Goal: Check status: Check status

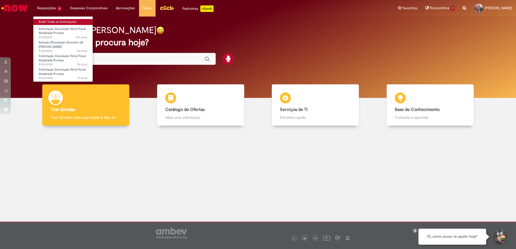
click at [53, 23] on link "Exibir Todas as Solicitações" at bounding box center [63, 22] width 60 height 6
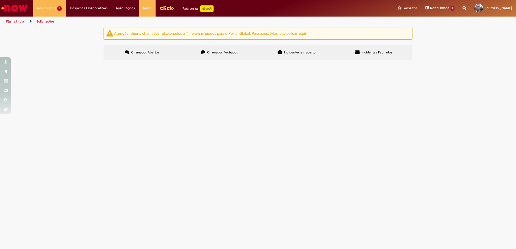
click at [0, 0] on span "R13453451" at bounding box center [0, 0] width 0 height 0
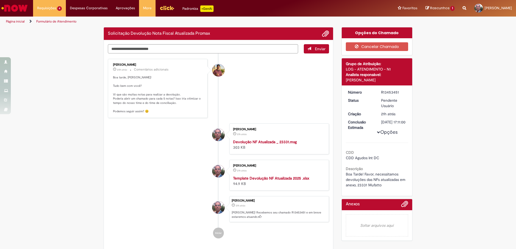
click at [120, 94] on p "Boa tarde, [PERSON_NAME]! Tudo bem com você? Vi que são muitas notas para reali…" at bounding box center [158, 94] width 90 height 38
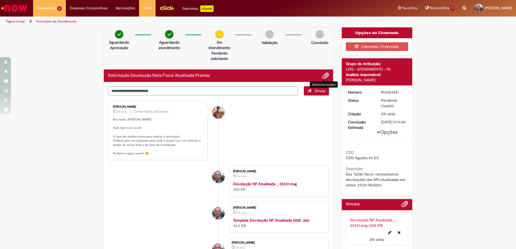
click at [325, 74] on span "Adicionar anexos" at bounding box center [325, 76] width 7 height 7
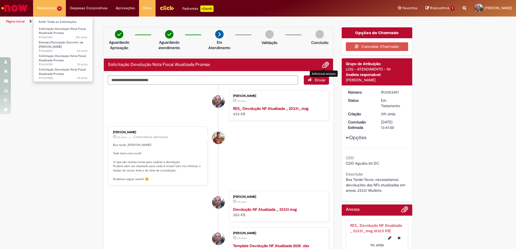
click at [44, 8] on li "Requisições 4 Exibir Todas as Solicitações Solicitação Devolução Nota Fiscal At…" at bounding box center [49, 8] width 33 height 16
click at [50, 20] on link "Exibir Todas as Solicitações" at bounding box center [63, 22] width 60 height 6
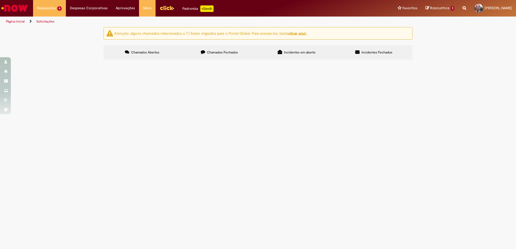
click at [0, 0] on span "Solicitação Devolução Nota Fiscal Atualizada Promax" at bounding box center [0, 0] width 0 height 0
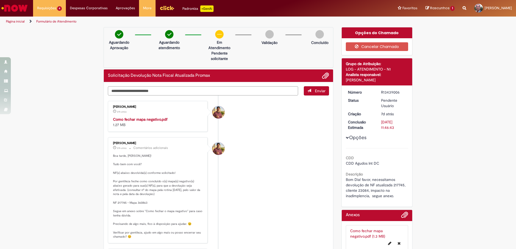
click at [169, 91] on textarea "Digite sua mensagem aqui..." at bounding box center [203, 90] width 190 height 9
type textarea "********"
click at [319, 90] on span "Enviar" at bounding box center [320, 90] width 11 height 5
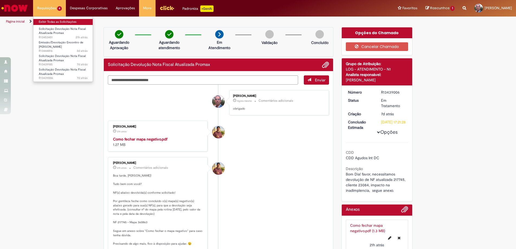
click at [49, 21] on link "Exibir Todas as Solicitações" at bounding box center [63, 22] width 60 height 6
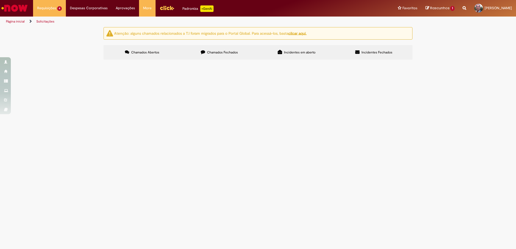
click at [0, 0] on span "R13439185" at bounding box center [0, 0] width 0 height 0
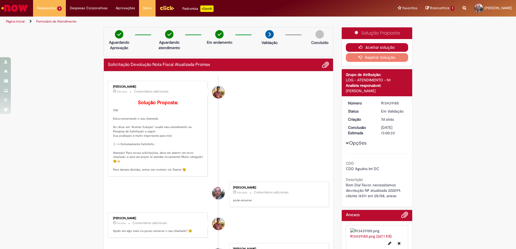
click at [396, 48] on button "Aceitar solução" at bounding box center [377, 47] width 63 height 9
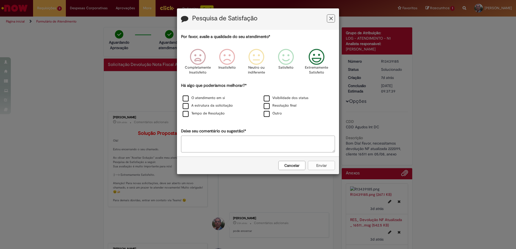
click at [319, 60] on icon "Feedback" at bounding box center [317, 57] width 20 height 16
click at [187, 112] on label "Tempo de Resolução" at bounding box center [204, 113] width 42 height 5
click at [324, 165] on button "Enviar" at bounding box center [321, 165] width 27 height 9
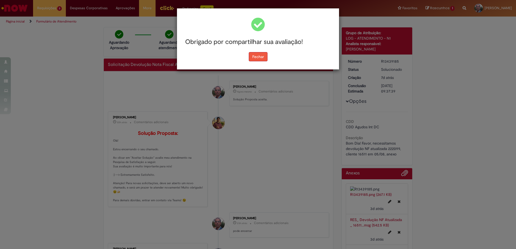
click at [258, 60] on button "Fechar" at bounding box center [258, 56] width 19 height 9
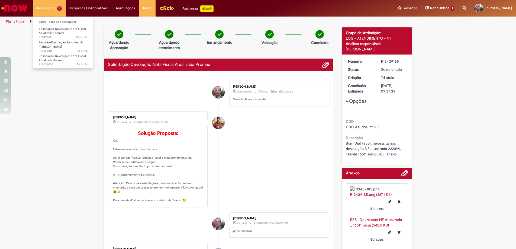
click at [43, 8] on li "Requisições 3 Exibir Todas as Solicitações Solicitação Devolução Nota Fiscal At…" at bounding box center [49, 8] width 33 height 16
click at [52, 20] on link "Exibir Todas as Solicitações" at bounding box center [63, 22] width 60 height 6
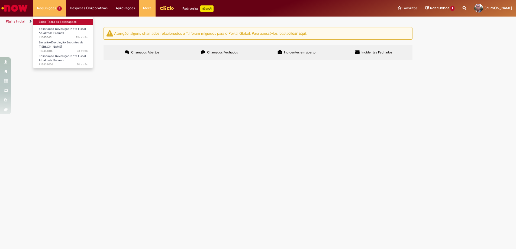
click at [61, 23] on link "Exibir Todas as Solicitações" at bounding box center [63, 22] width 60 height 6
click at [49, 8] on li "Requisições 3 Exibir Todas as Solicitações Solicitação Devolução Nota Fiscal At…" at bounding box center [49, 8] width 33 height 16
click at [55, 21] on link "Exibir Todas as Solicitações" at bounding box center [63, 22] width 60 height 6
click at [0, 0] on td "R13444816" at bounding box center [0, 0] width 0 height 0
click at [0, 0] on span "R13444816" at bounding box center [0, 0] width 0 height 0
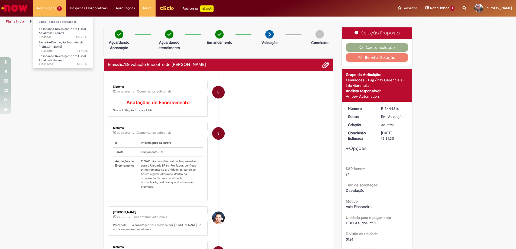
click at [46, 7] on li "Requisições 3 Exibir Todas as Solicitações Solicitação Devolução Nota Fiscal At…" at bounding box center [49, 8] width 33 height 16
click at [51, 21] on link "Exibir Todas as Solicitações" at bounding box center [63, 22] width 60 height 6
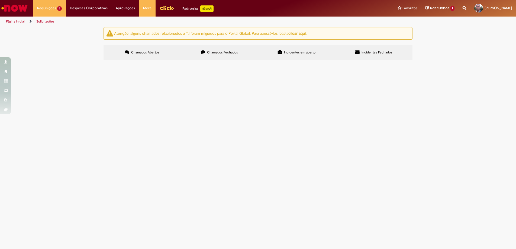
click at [0, 0] on span "R13453451" at bounding box center [0, 0] width 0 height 0
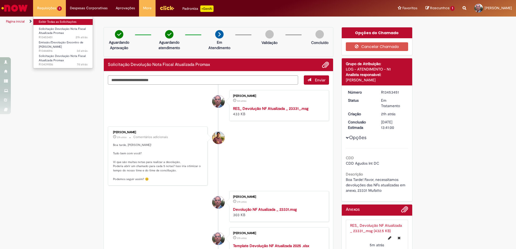
click at [51, 22] on link "Exibir Todas as Solicitações" at bounding box center [63, 22] width 60 height 6
